Goal: Task Accomplishment & Management: Manage account settings

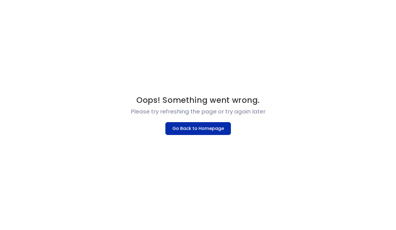
click at [192, 126] on button "Go Back to Homepage" at bounding box center [199, 128] width 66 height 13
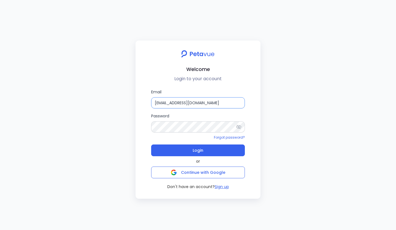
click at [186, 100] on input "[EMAIL_ADDRESS][DOMAIN_NAME]" at bounding box center [198, 102] width 94 height 11
click at [226, 102] on input "[EMAIL_ADDRESS][DOMAIN_NAME]" at bounding box center [198, 102] width 94 height 11
paste input "_eval_ts"
type input "[EMAIL_ADDRESS][DOMAIN_NAME]"
click at [147, 144] on div "Email [EMAIL_ADDRESS][DOMAIN_NAME] Password Forgot password? Login or Continue …" at bounding box center [198, 139] width 116 height 101
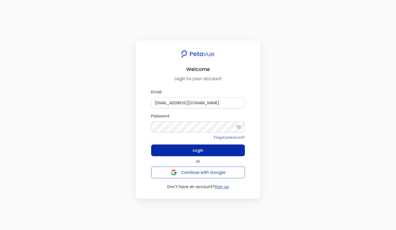
click at [169, 152] on button "Login" at bounding box center [198, 150] width 94 height 12
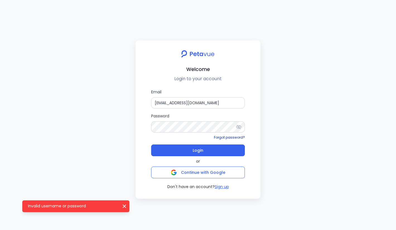
click at [244, 136] on link "Forgot password?" at bounding box center [229, 137] width 31 height 5
type input "[EMAIL_ADDRESS][DOMAIN_NAME]"
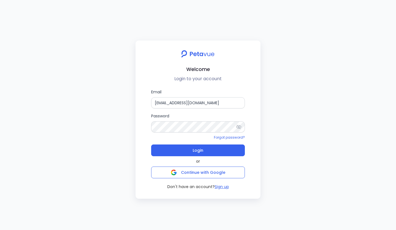
click at [239, 126] on icon at bounding box center [238, 126] width 5 height 4
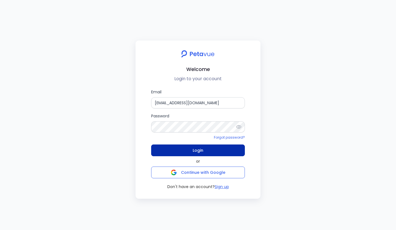
click at [218, 150] on button "Login" at bounding box center [198, 150] width 94 height 12
